Goal: Information Seeking & Learning: Learn about a topic

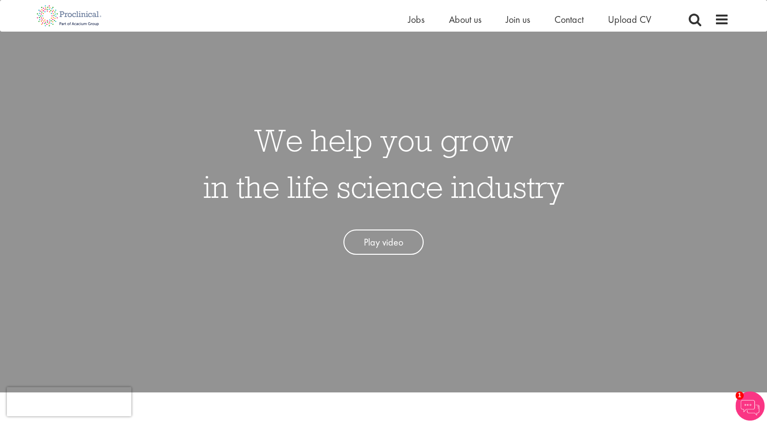
scroll to position [97, 0]
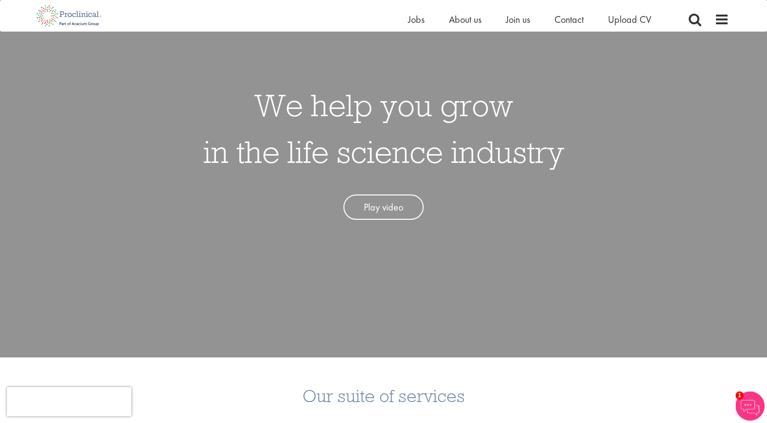
click at [395, 201] on link "Play video" at bounding box center [383, 207] width 80 height 26
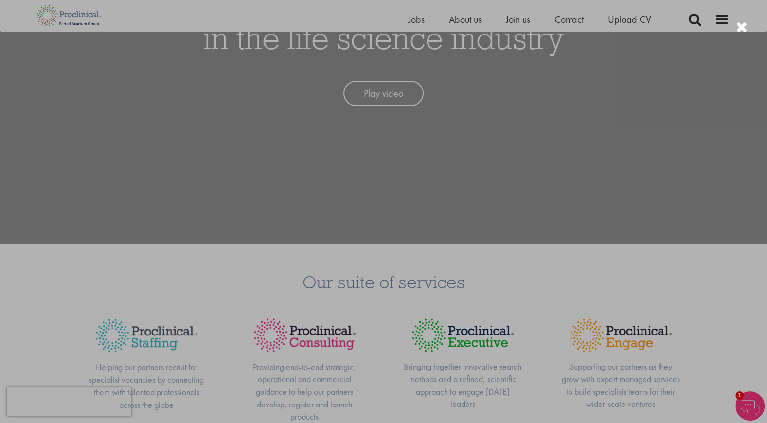
scroll to position [243, 0]
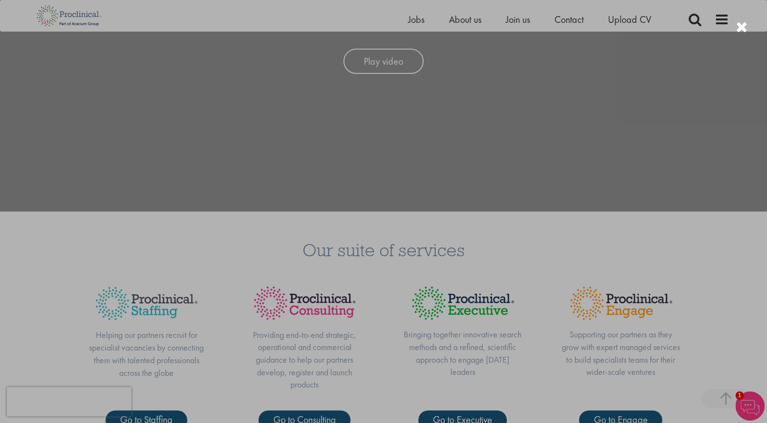
click at [634, 235] on div at bounding box center [383, 211] width 767 height 423
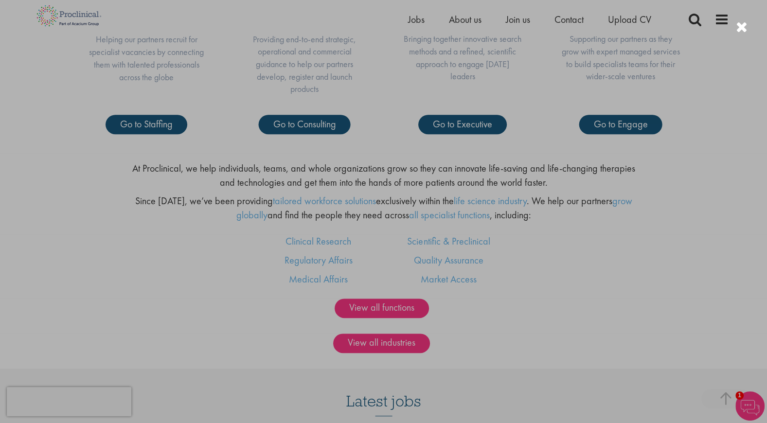
scroll to position [438, 0]
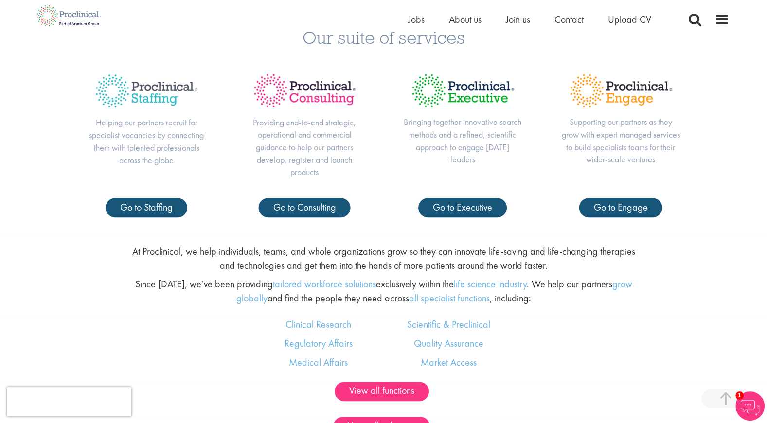
scroll to position [486, 0]
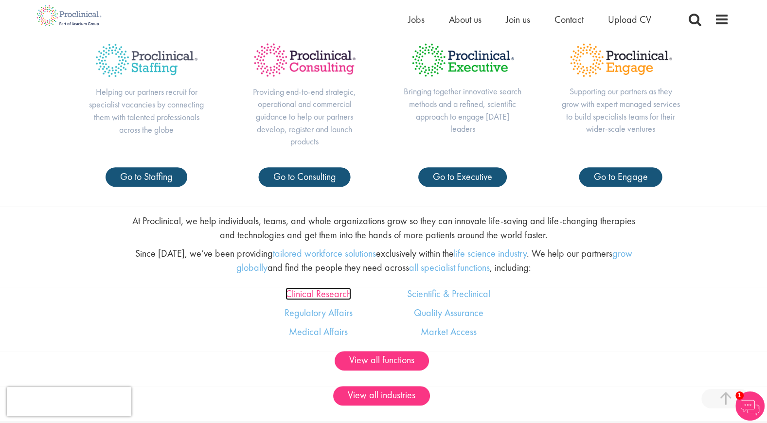
click at [342, 294] on link "Clinical Research" at bounding box center [318, 293] width 66 height 13
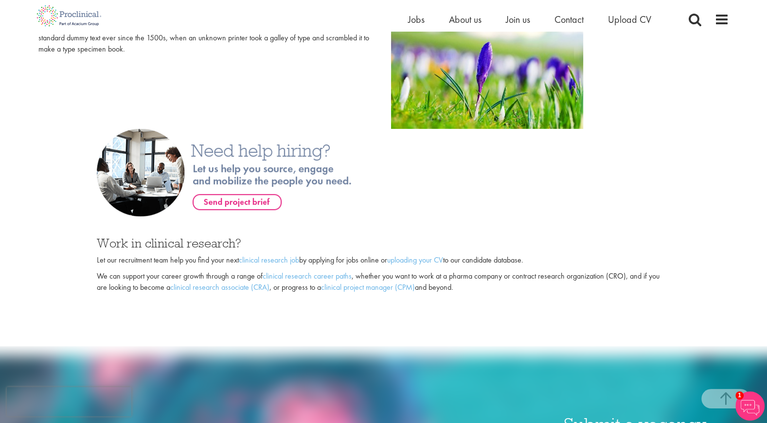
scroll to position [583, 0]
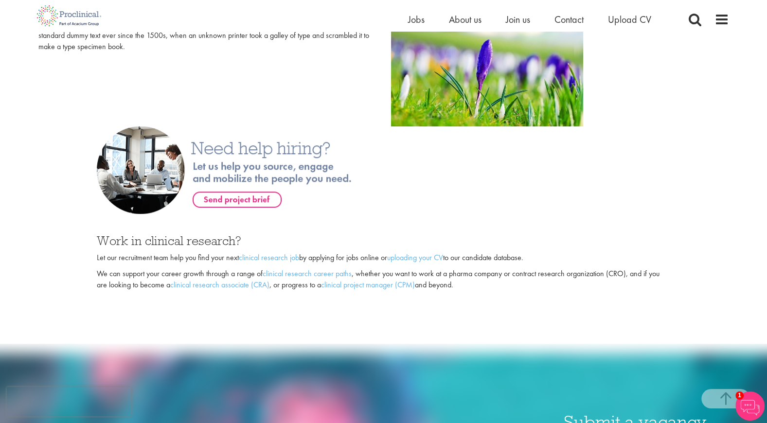
click at [242, 290] on p "We can support your career growth through a range of clinical research career p…" at bounding box center [383, 279] width 573 height 22
click at [241, 282] on link "clinical research associate (CRA)" at bounding box center [219, 285] width 99 height 10
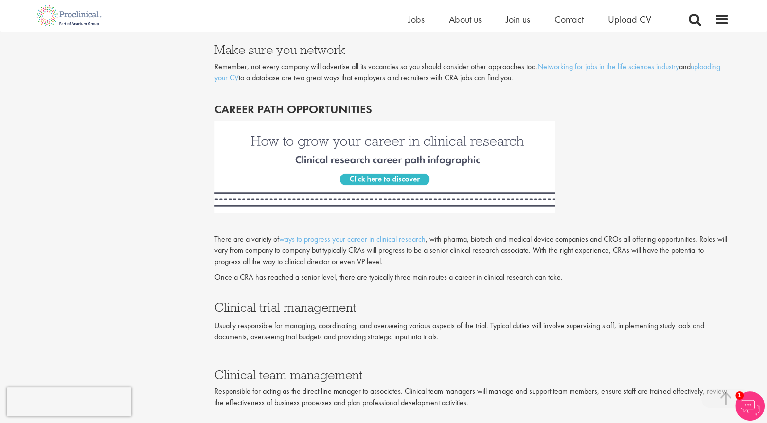
scroll to position [1167, 0]
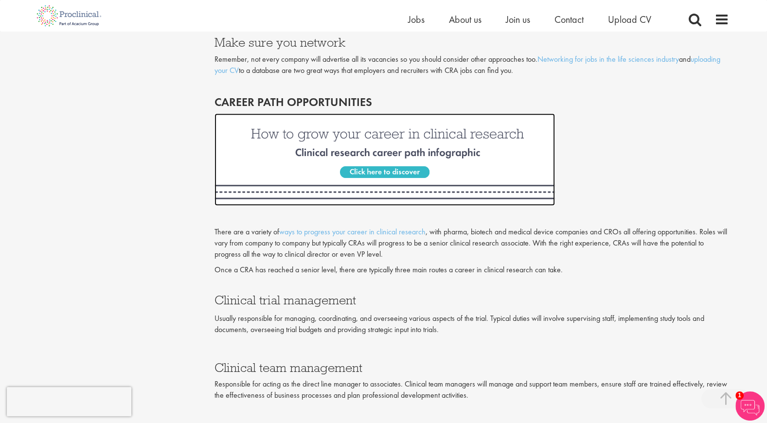
click at [389, 168] on img at bounding box center [384, 159] width 340 height 92
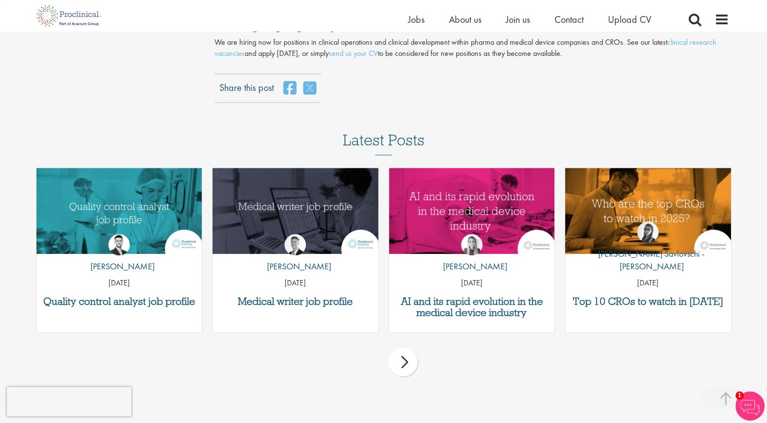
scroll to position [1604, 0]
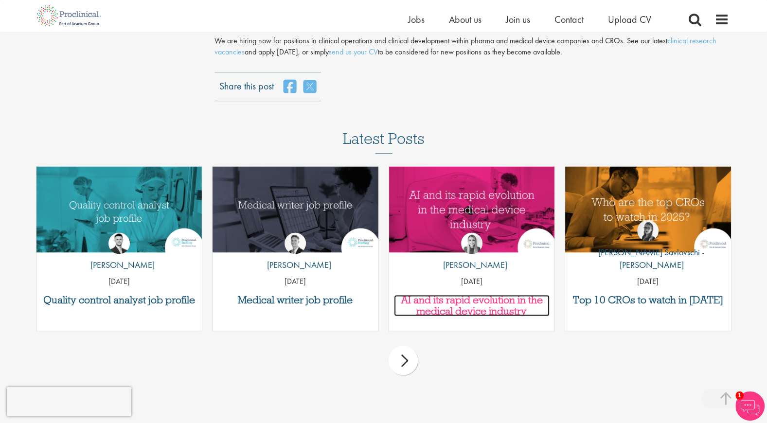
click at [468, 316] on h3 "AI and its rapid evolution in the medical device industry" at bounding box center [472, 305] width 156 height 21
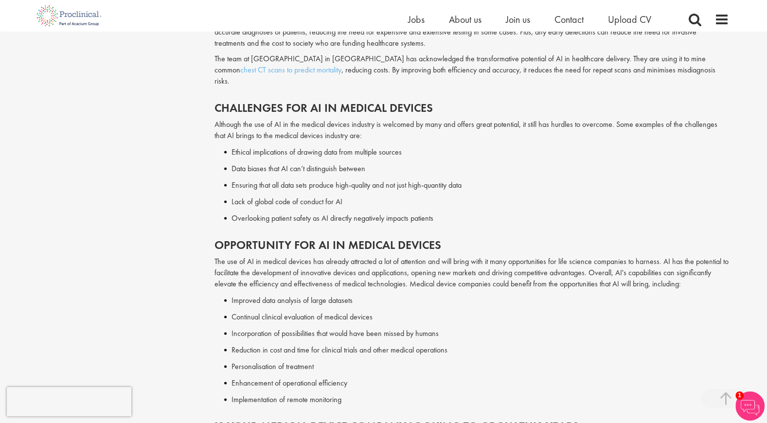
scroll to position [1264, 0]
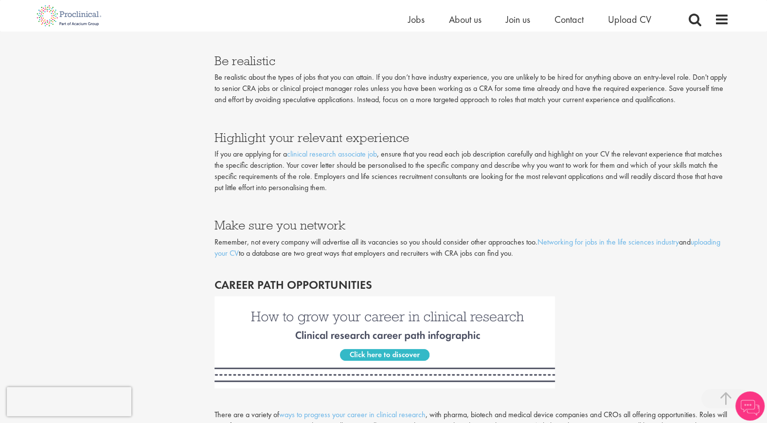
scroll to position [972, 0]
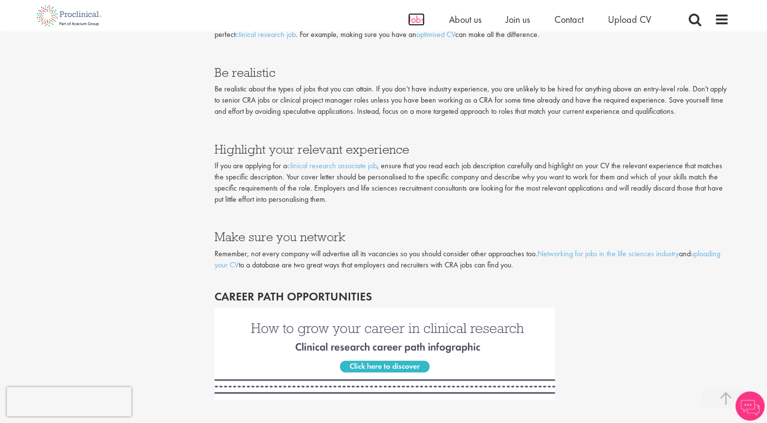
click at [414, 19] on span "Jobs" at bounding box center [416, 19] width 17 height 13
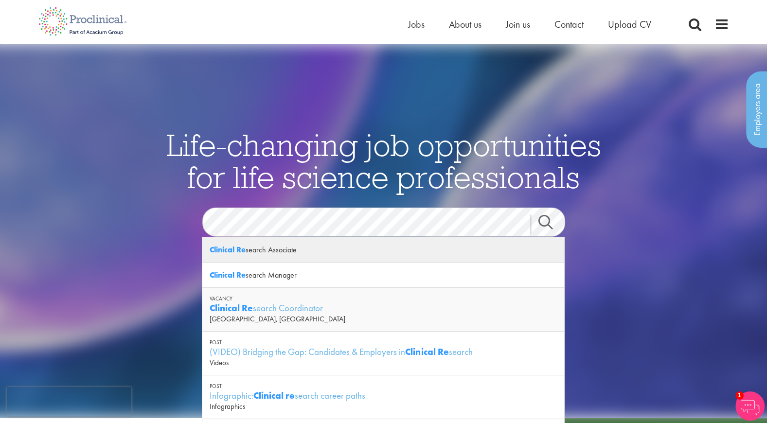
click at [290, 247] on div "Clinical Re search Associate" at bounding box center [383, 249] width 362 height 25
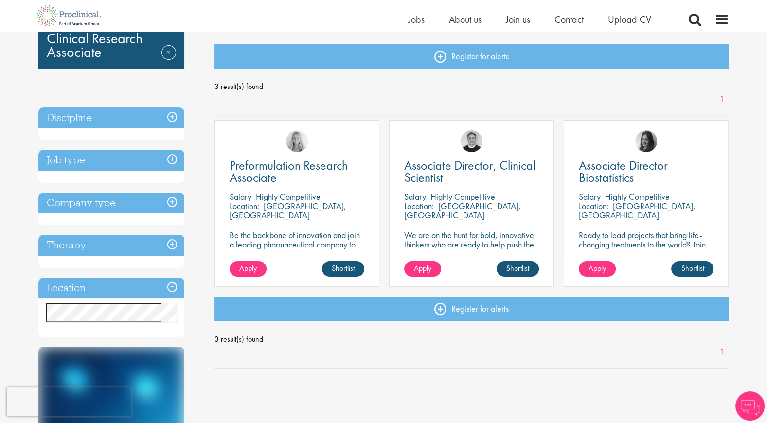
scroll to position [97, 0]
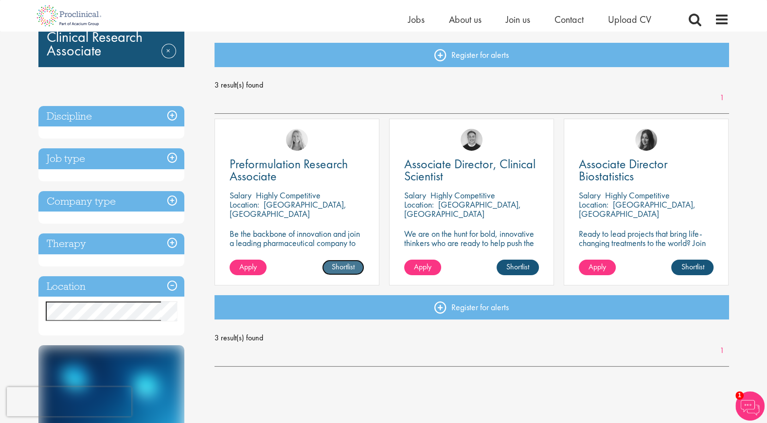
click at [335, 267] on link "Shortlist" at bounding box center [343, 268] width 42 height 16
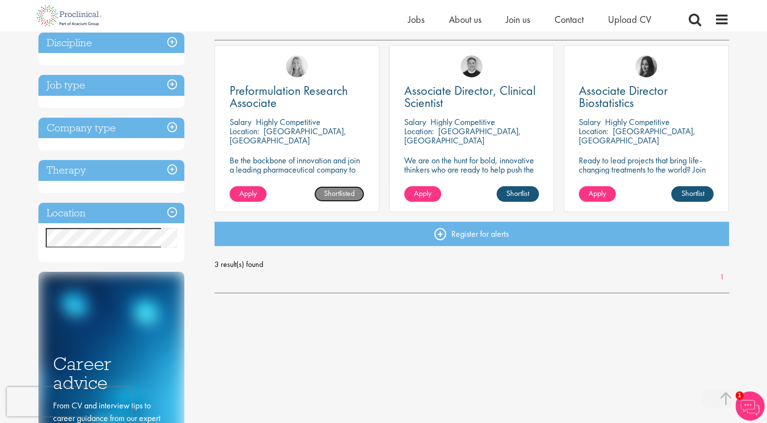
scroll to position [194, 0]
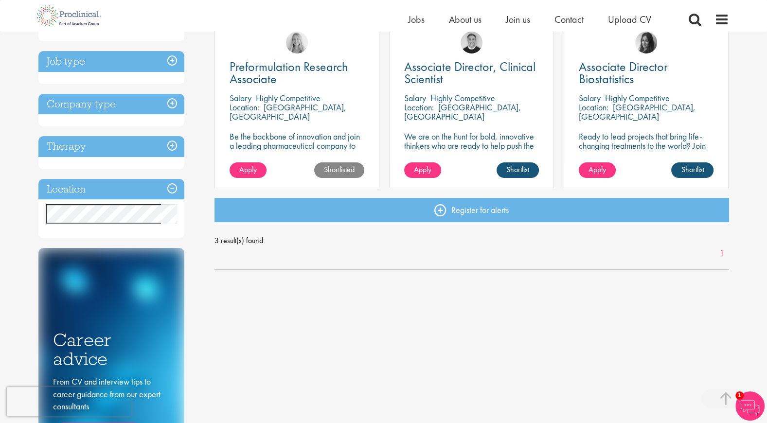
click at [251, 96] on span "Salary" at bounding box center [240, 97] width 22 height 11
click at [257, 65] on span "Preformulation Research Associate" at bounding box center [288, 72] width 118 height 29
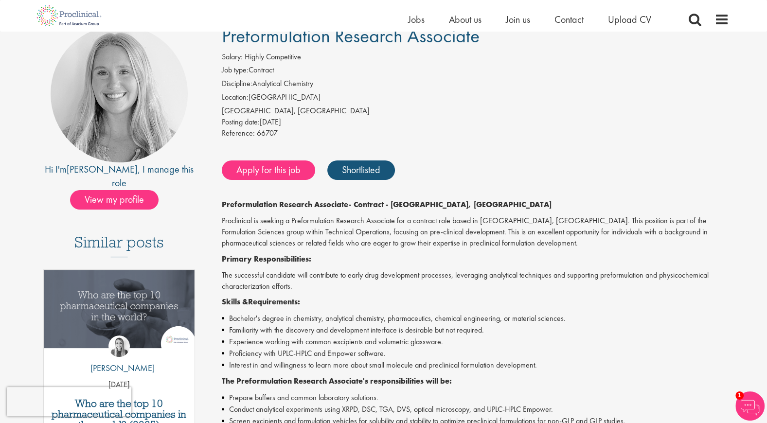
scroll to position [97, 0]
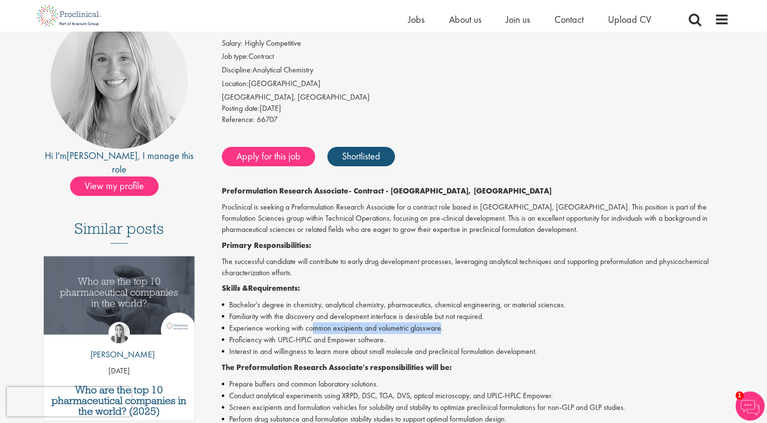
drag, startPoint x: 310, startPoint y: 329, endPoint x: 441, endPoint y: 331, distance: 130.8
click at [441, 331] on li "Experience working with common excipients and volumetric glassware." at bounding box center [475, 328] width 507 height 12
